Goal: Check status: Check status

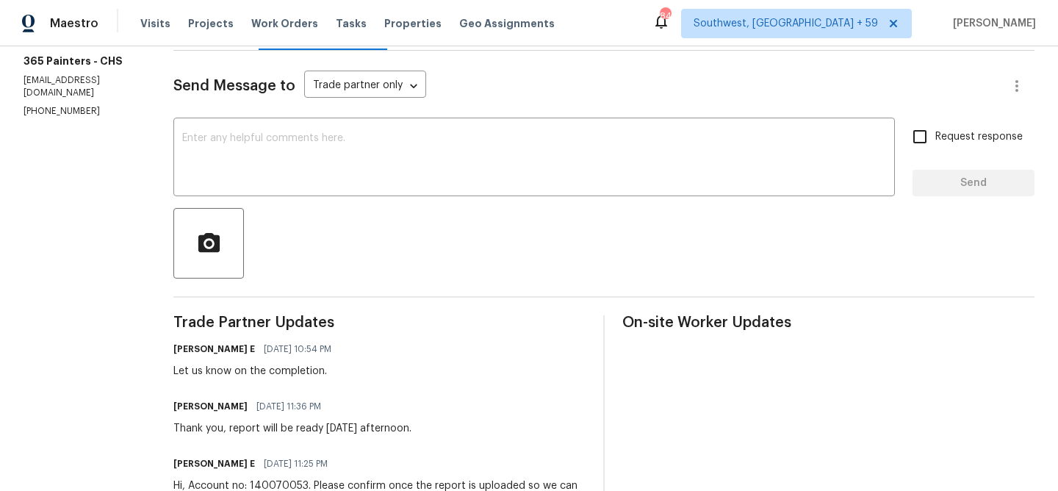
scroll to position [202, 0]
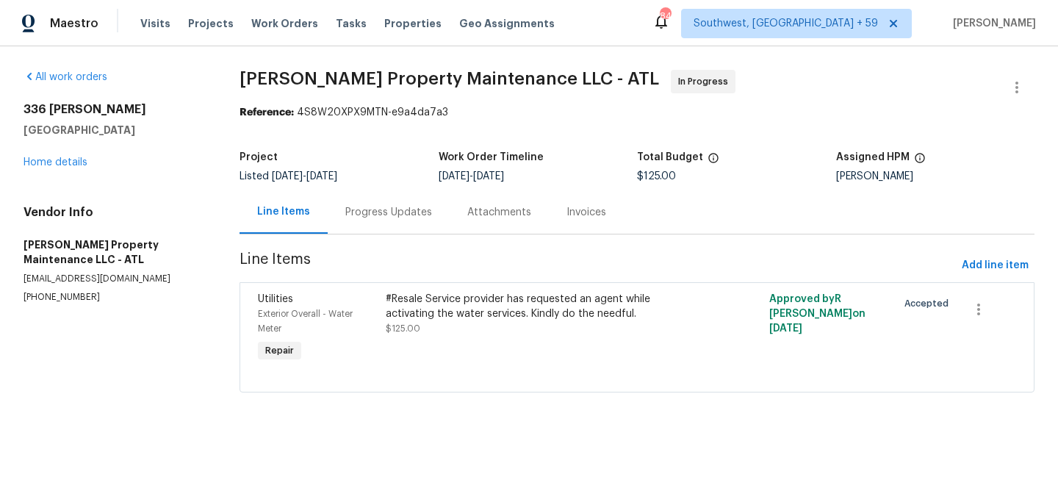
click at [393, 209] on div "Progress Updates" at bounding box center [388, 212] width 87 height 15
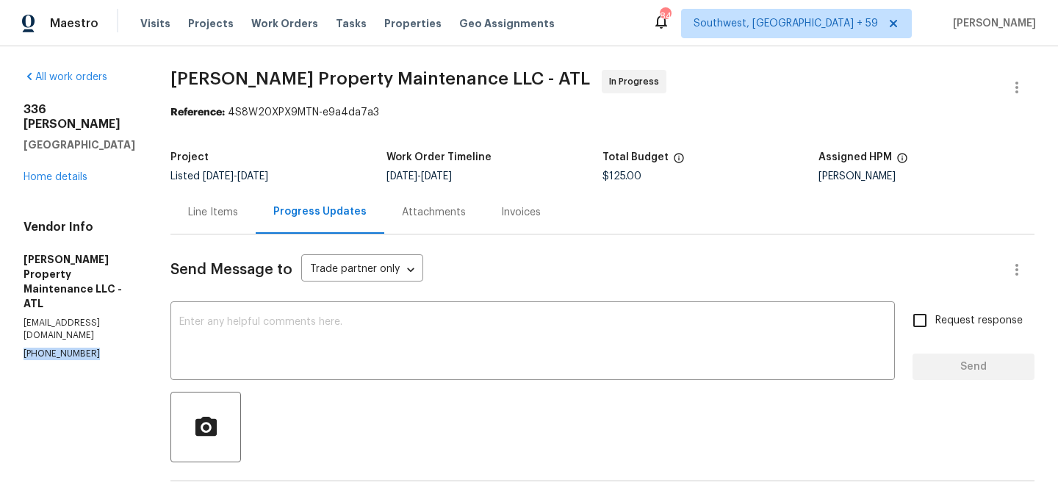
drag, startPoint x: 94, startPoint y: 298, endPoint x: 0, endPoint y: 300, distance: 94.0
copy p "[PHONE_NUMBER]"
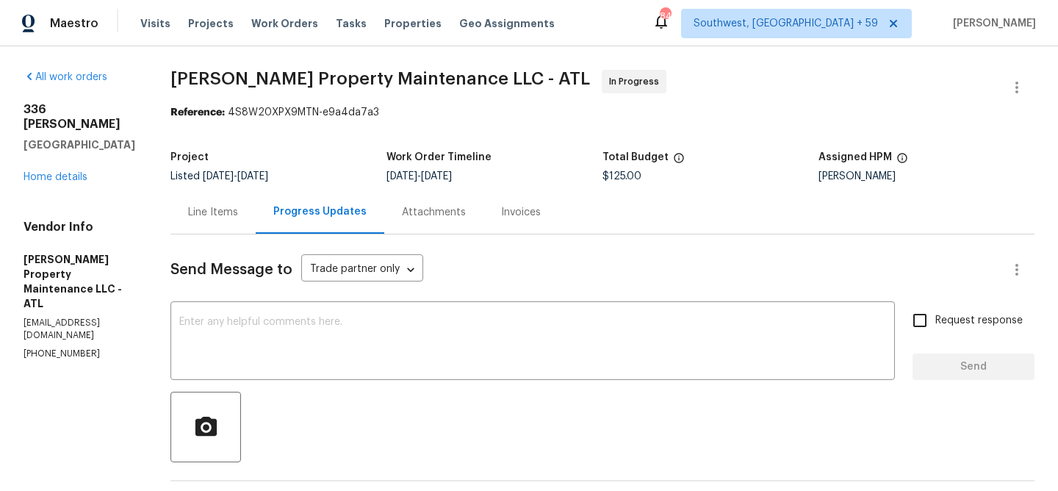
click at [552, 38] on div "Maestro Visits Projects Work Orders Tasks Properties Geo Assignments [STREET_AD…" at bounding box center [529, 23] width 1058 height 46
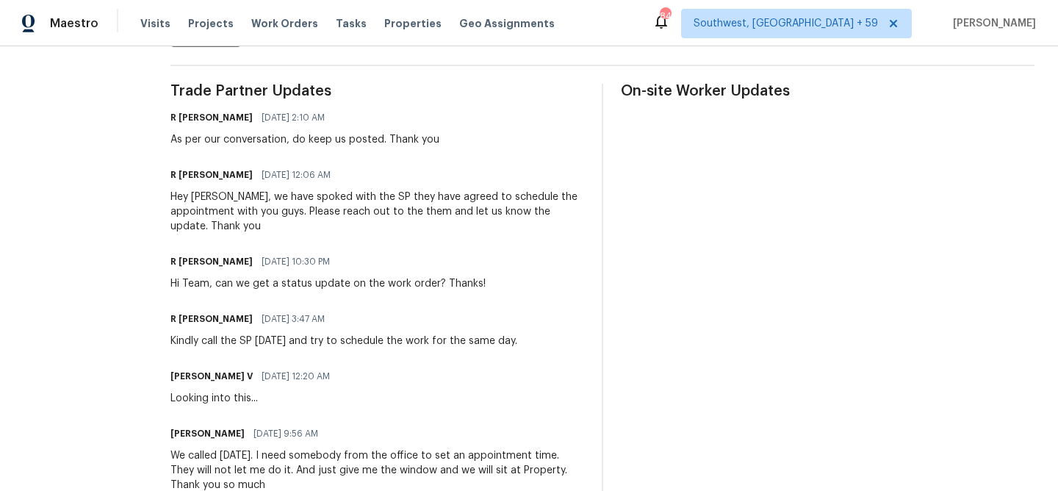
scroll to position [411, 0]
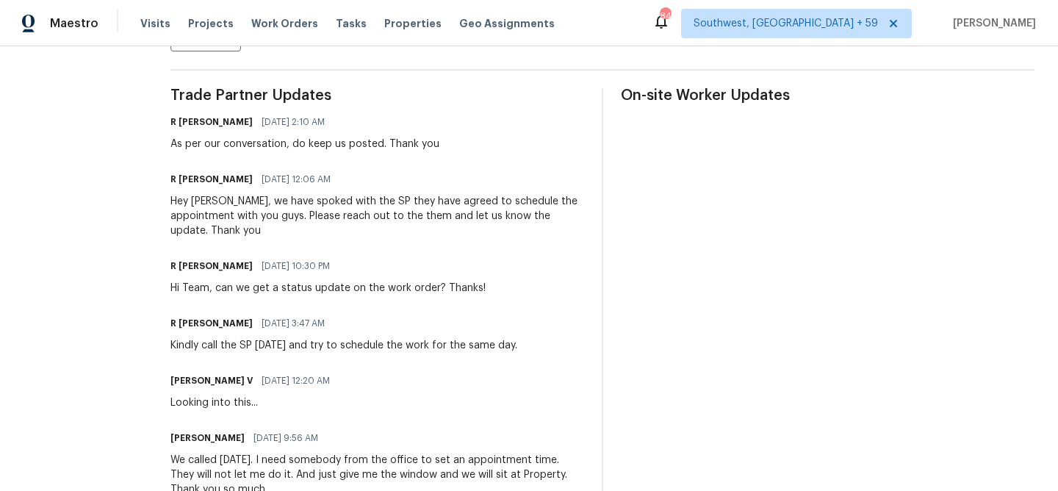
click at [670, 24] on icon at bounding box center [661, 21] width 18 height 18
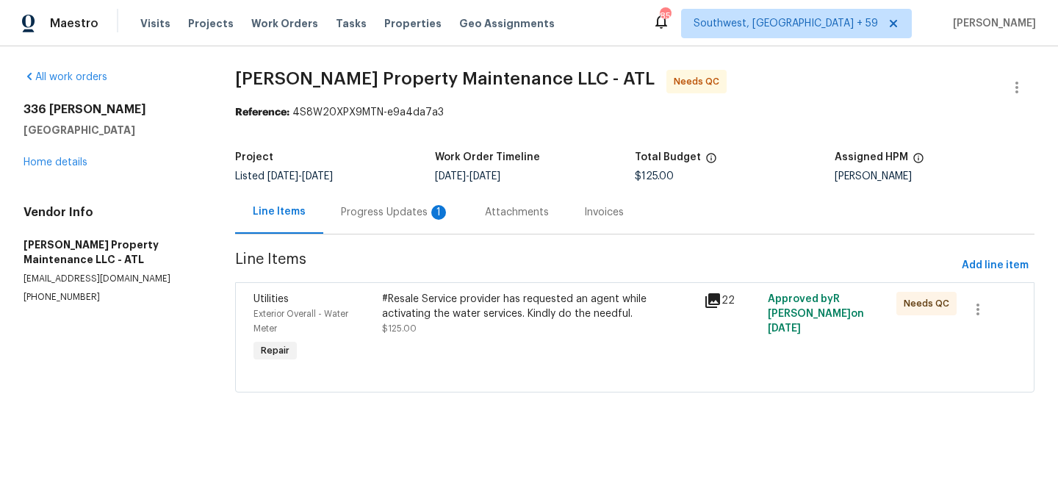
click at [399, 209] on div "Progress Updates 1" at bounding box center [395, 212] width 109 height 15
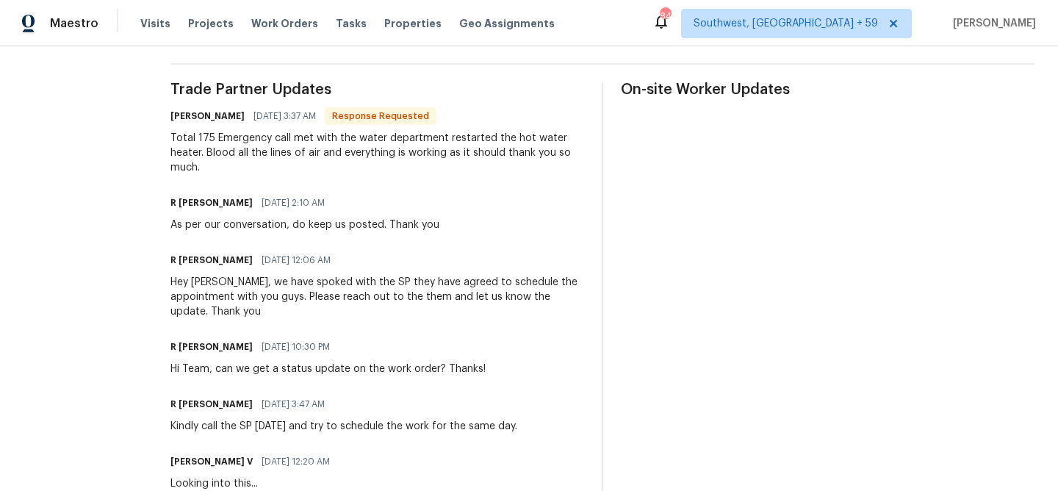
scroll to position [415, 0]
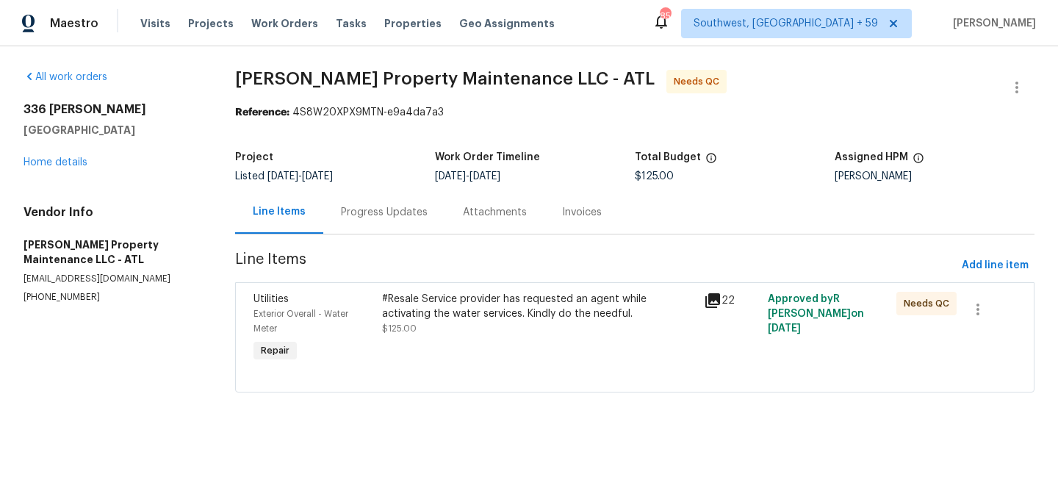
click at [405, 220] on div "Progress Updates" at bounding box center [384, 211] width 122 height 43
